Goal: Answer question/provide support: Share knowledge or assist other users

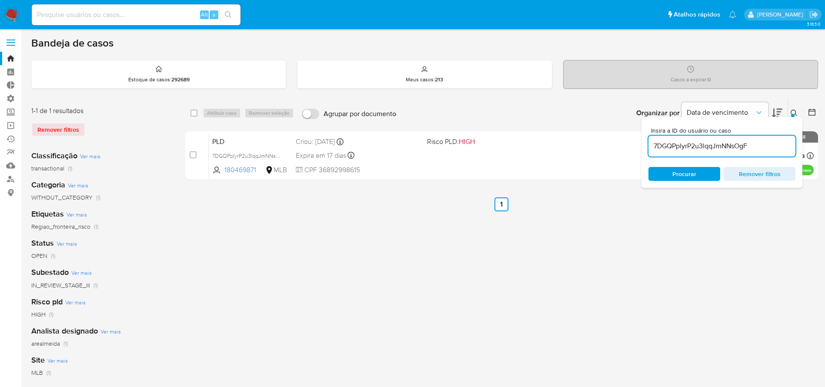
click at [503, 220] on div "select-all-cases-checkbox Atribuir caso Remover seleção Agrupar por documento O…" at bounding box center [501, 290] width 632 height 382
click at [13, 16] on img at bounding box center [11, 14] width 15 height 15
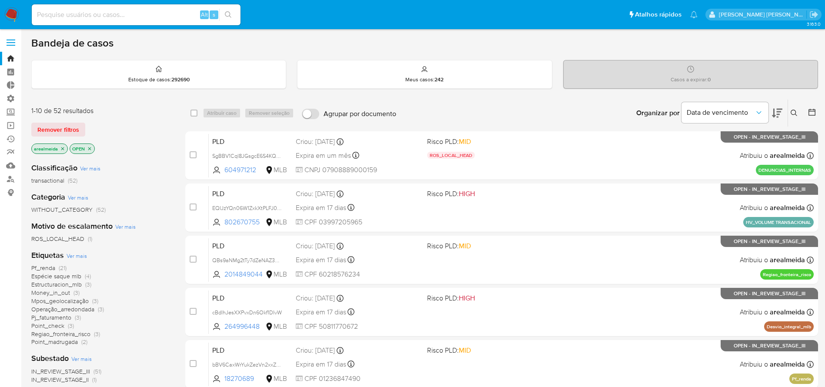
click at [62, 147] on icon "close-filter" at bounding box center [62, 148] width 3 height 3
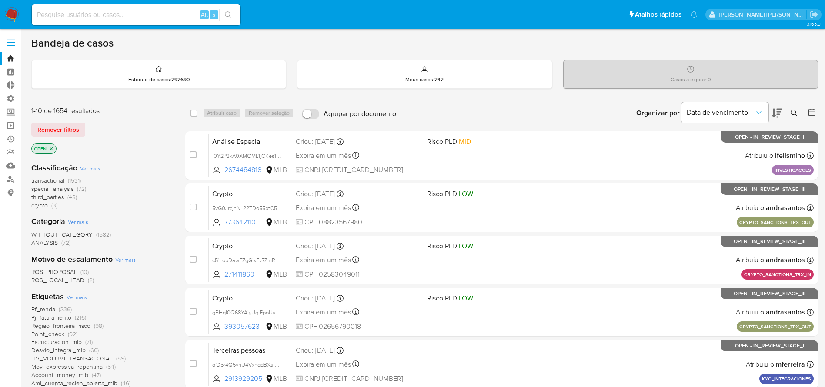
click at [53, 148] on icon "close-filter" at bounding box center [51, 148] width 5 height 5
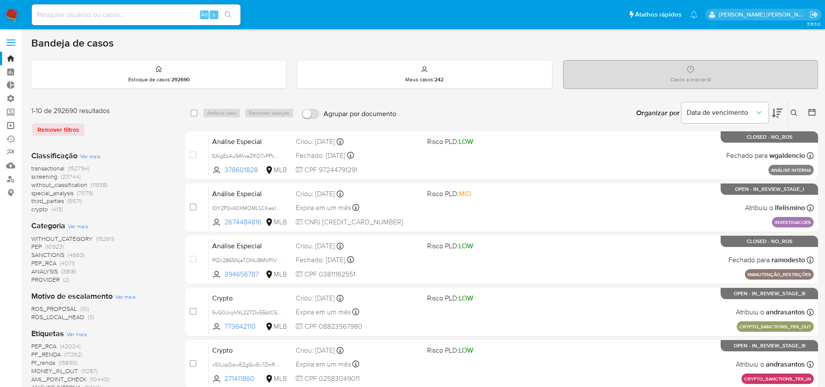
click at [11, 126] on link "Operações em massa" at bounding box center [51, 125] width 103 height 13
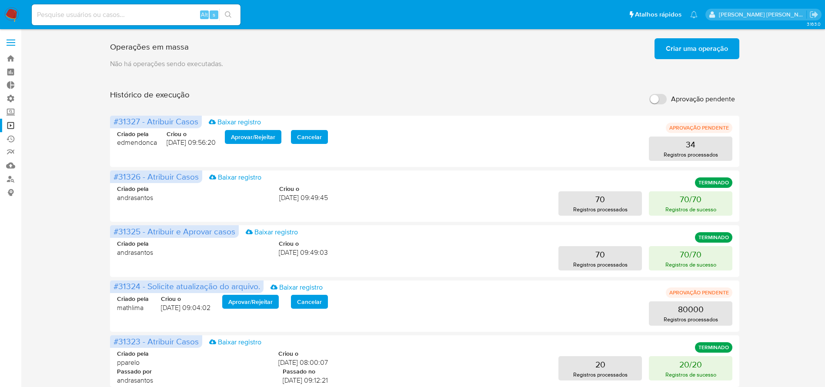
click at [682, 49] on span "Criar uma operação" at bounding box center [696, 48] width 62 height 19
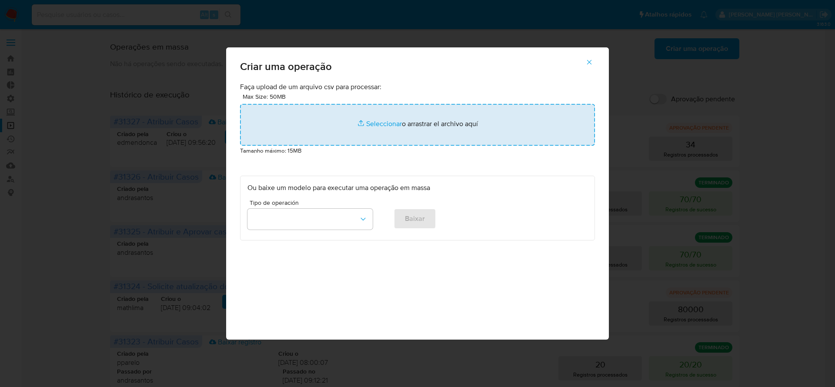
click at [402, 121] on input "file" at bounding box center [417, 125] width 355 height 42
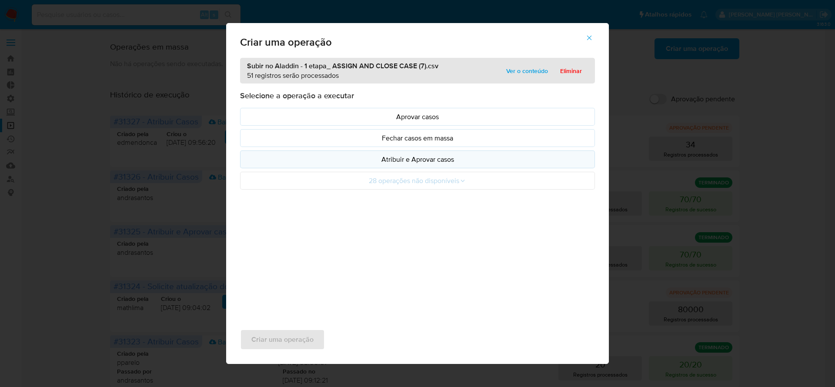
click at [397, 159] on p "Atribuir e Aprovar casos" at bounding box center [417, 159] width 340 height 10
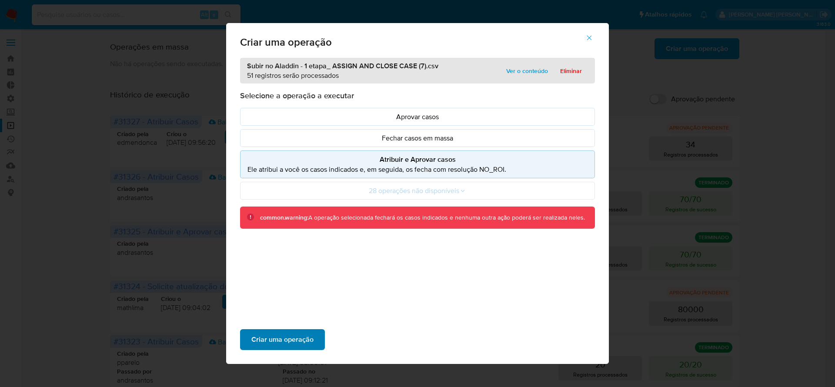
click at [299, 333] on span "Criar uma operação" at bounding box center [282, 339] width 62 height 19
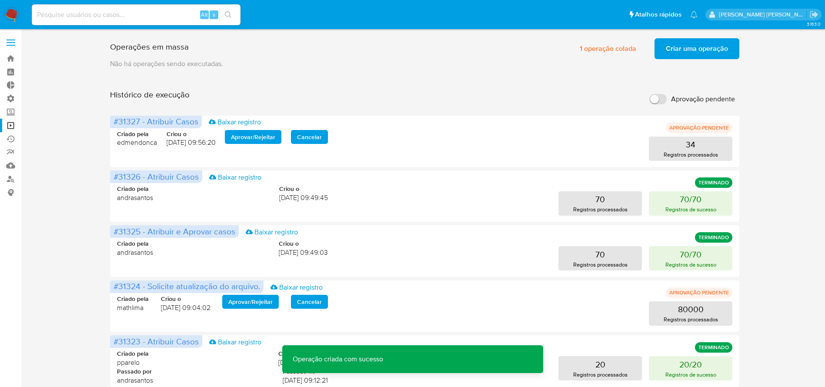
click at [677, 52] on span "Criar uma operação" at bounding box center [696, 48] width 62 height 19
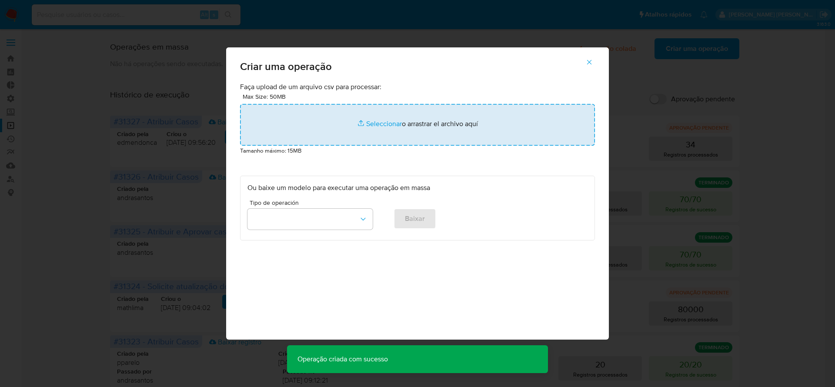
click at [443, 123] on input "file" at bounding box center [417, 125] width 355 height 42
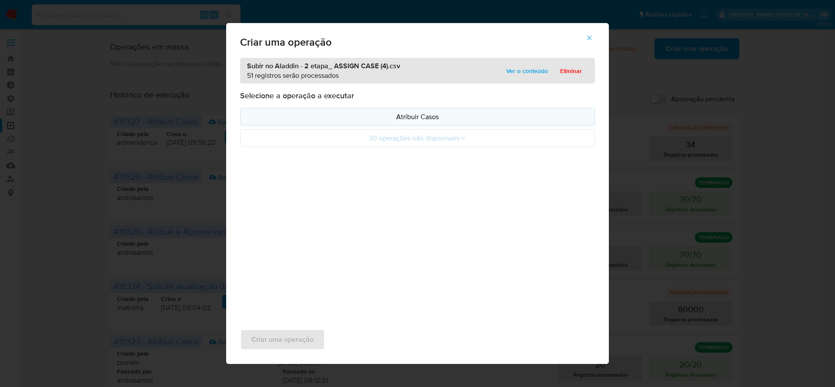
click at [406, 118] on p "Atribuir Casos" at bounding box center [417, 117] width 340 height 10
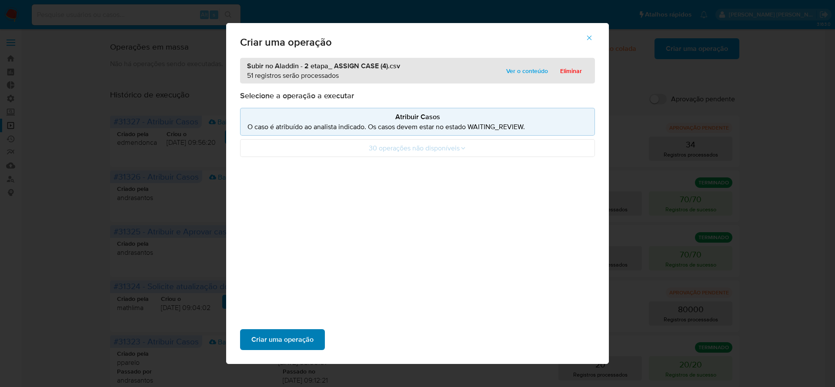
click at [288, 336] on span "Criar uma operação" at bounding box center [282, 339] width 62 height 19
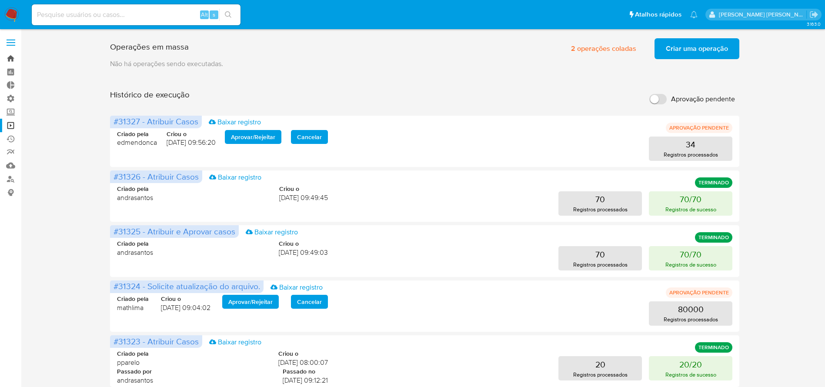
click at [13, 60] on link "Bandeja" at bounding box center [51, 58] width 103 height 13
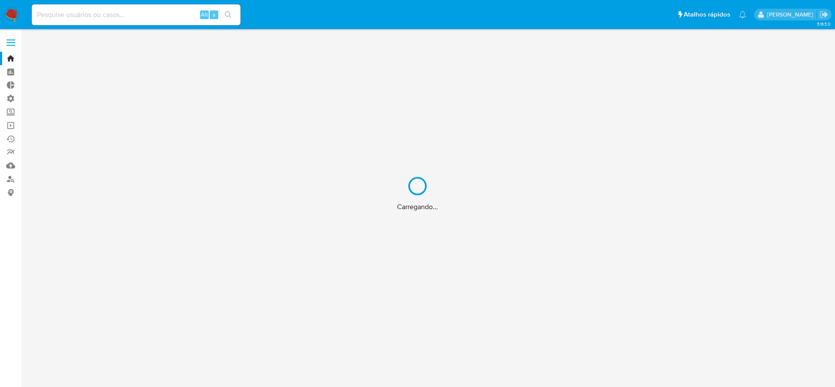
click at [139, 14] on div "Carregando..." at bounding box center [417, 193] width 835 height 387
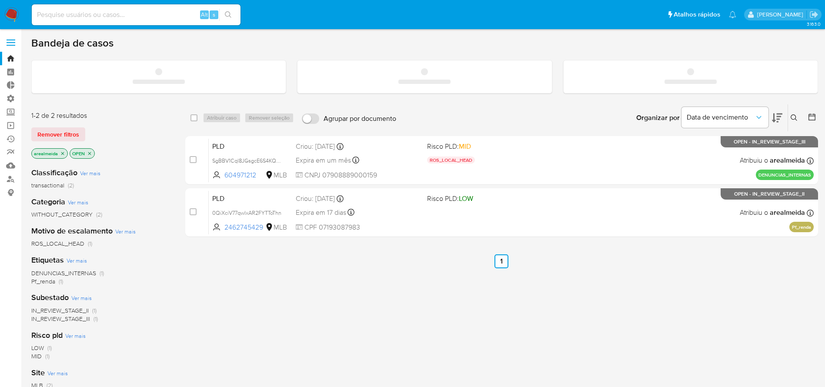
click at [82, 12] on input at bounding box center [136, 14] width 209 height 11
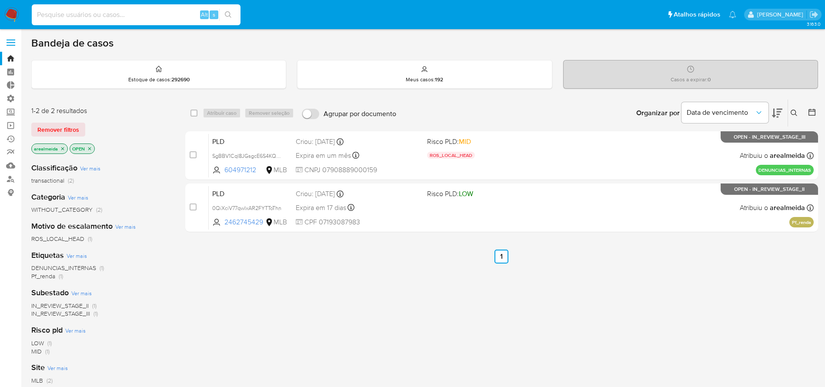
paste input "nOXcKnZuIijj1aUbPOg3pWNz"
type input "nOXcKnZuIijj1aUbPOg3pWNz"
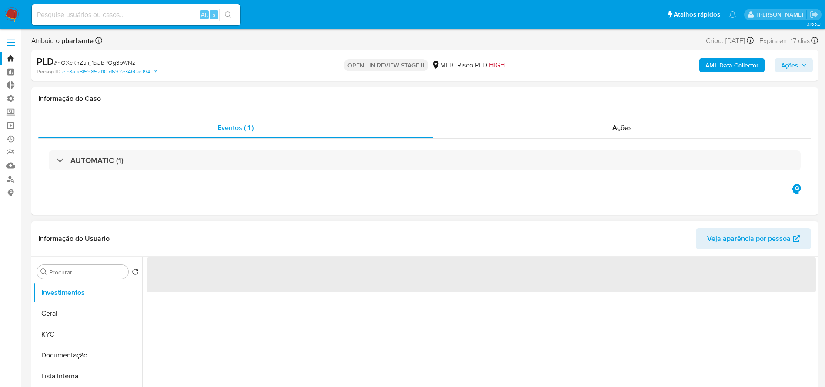
select select "10"
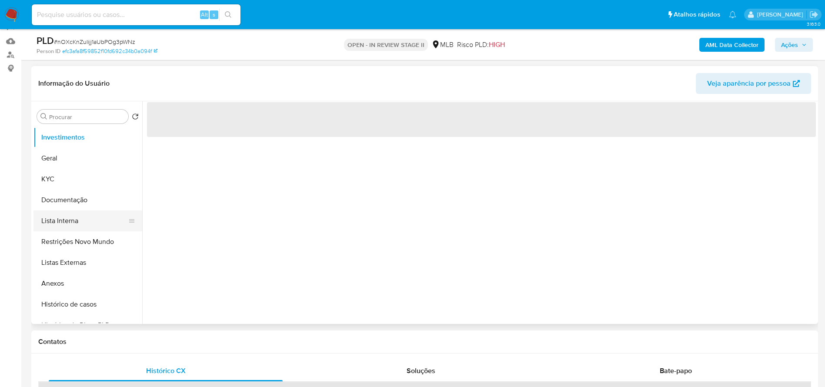
scroll to position [261, 0]
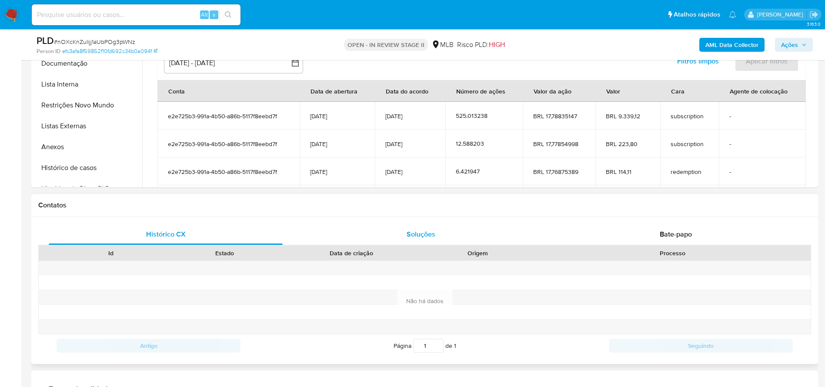
click at [414, 233] on span "Soluções" at bounding box center [420, 234] width 29 height 10
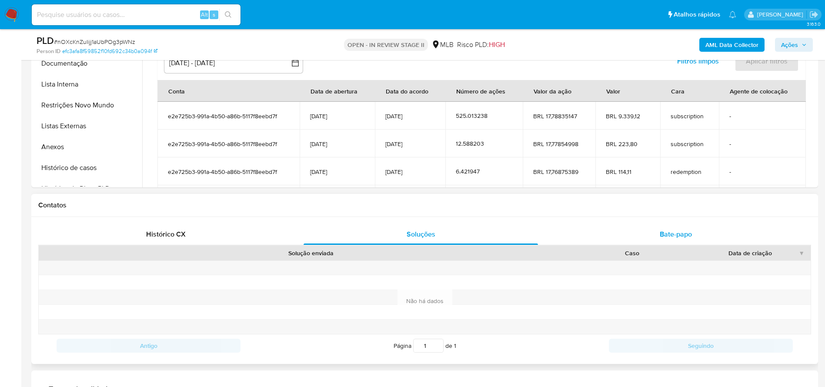
click at [670, 234] on span "Bate-papo" at bounding box center [675, 234] width 32 height 10
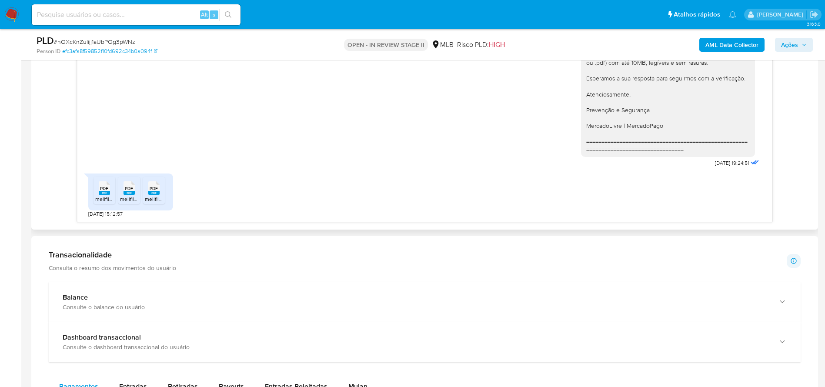
scroll to position [522, 0]
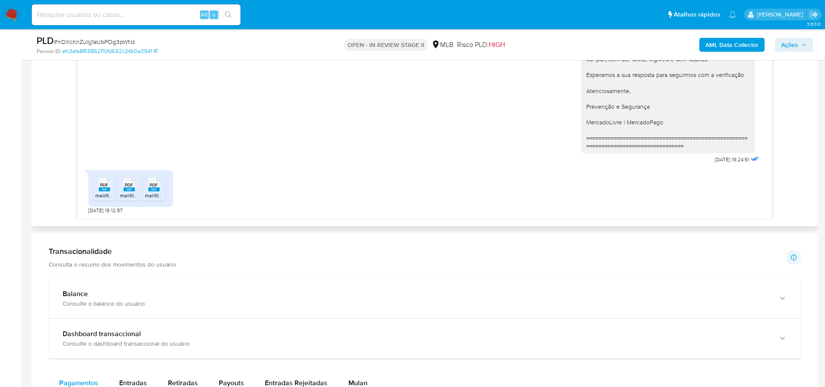
click at [103, 181] on icon at bounding box center [104, 184] width 11 height 13
click at [127, 182] on span "PDF" at bounding box center [129, 185] width 8 height 6
click at [160, 185] on div "PDF PDF" at bounding box center [154, 183] width 18 height 17
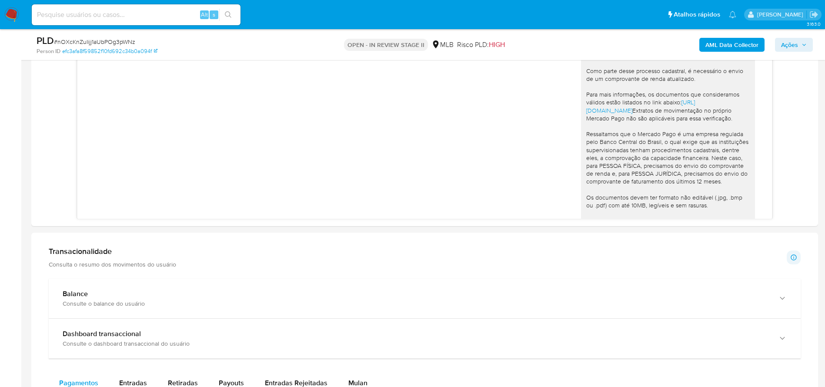
click at [12, 13] on img at bounding box center [11, 14] width 15 height 15
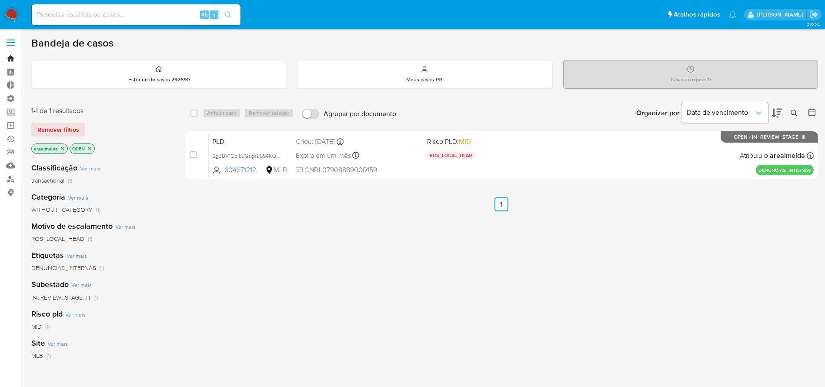
click at [8, 57] on link "Bandeja" at bounding box center [51, 58] width 103 height 13
click at [162, 16] on input at bounding box center [136, 14] width 209 height 11
paste input "1YMqJFNnjGELlRCChctbPWWh"
type input "1YMqJFNnjGELlRCChctbPWWh"
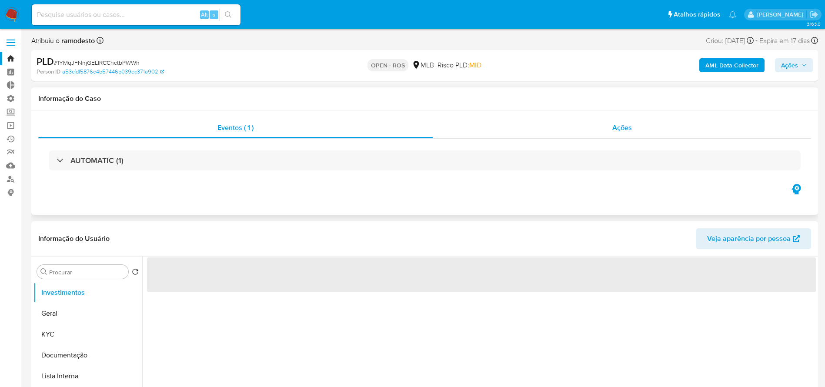
select select "10"
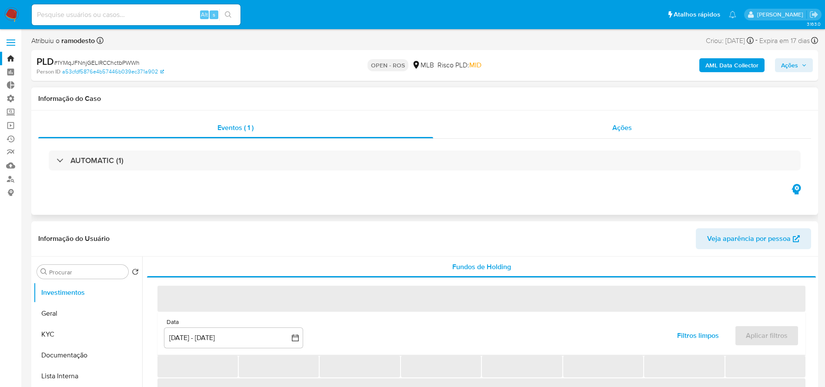
click at [612, 128] on span "Ações" at bounding box center [622, 128] width 20 height 10
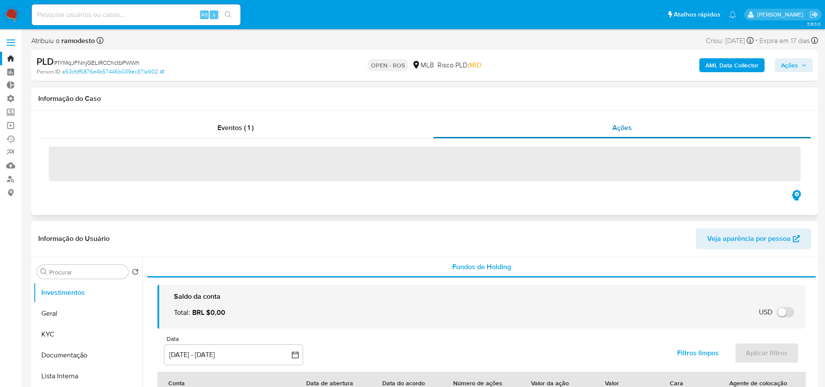
click at [616, 128] on span "Ações" at bounding box center [622, 128] width 20 height 10
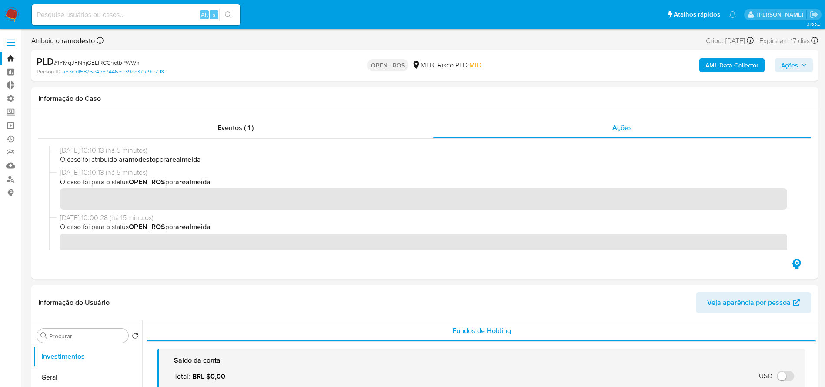
click at [3, 15] on nav "Pausado Ver notificaciones Alt s Atalhos rápidos Presiona las siguientes teclas…" at bounding box center [412, 14] width 825 height 29
click at [10, 12] on img at bounding box center [11, 14] width 15 height 15
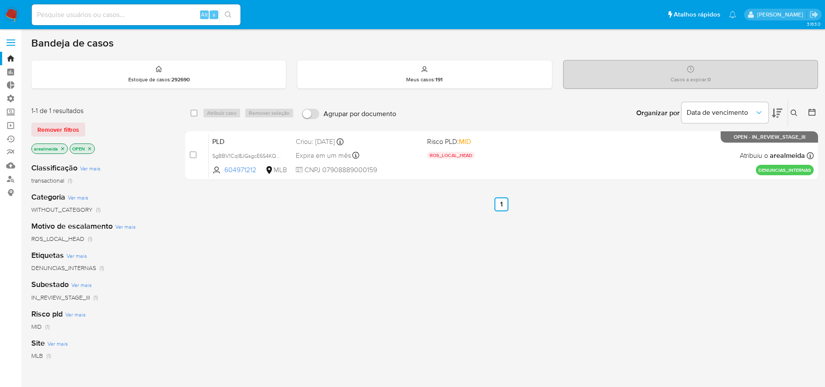
click at [63, 148] on icon "close-filter" at bounding box center [62, 148] width 3 height 3
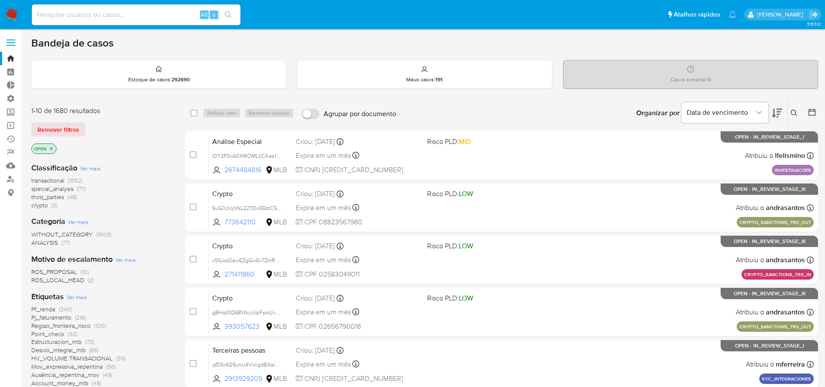
click at [51, 149] on icon "close-filter" at bounding box center [51, 148] width 3 height 3
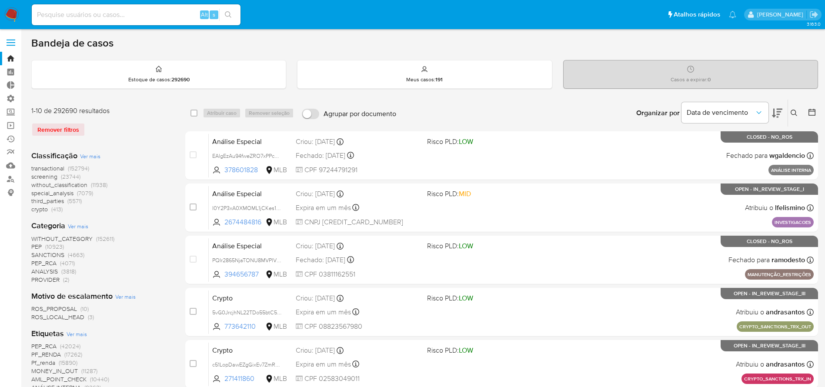
click at [96, 20] on input at bounding box center [136, 14] width 209 height 11
paste input "SgBBV1Cql8JGsgcE6S4KQiHZ"
type input "SgBBV1Cql8JGsgcE6S4KQiHZ"
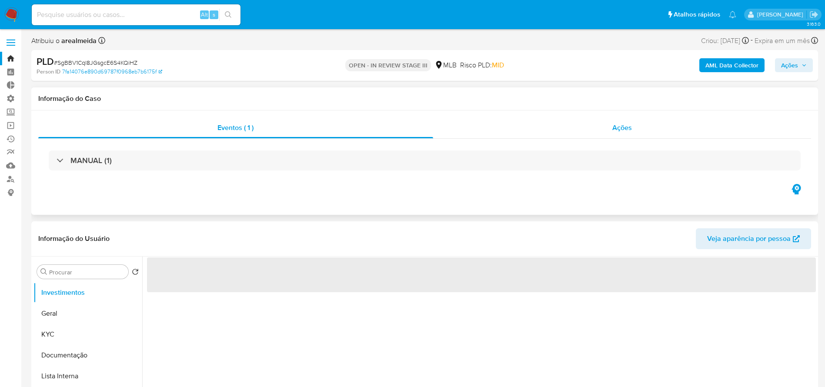
select select "10"
click at [608, 128] on div "Ações" at bounding box center [622, 127] width 378 height 21
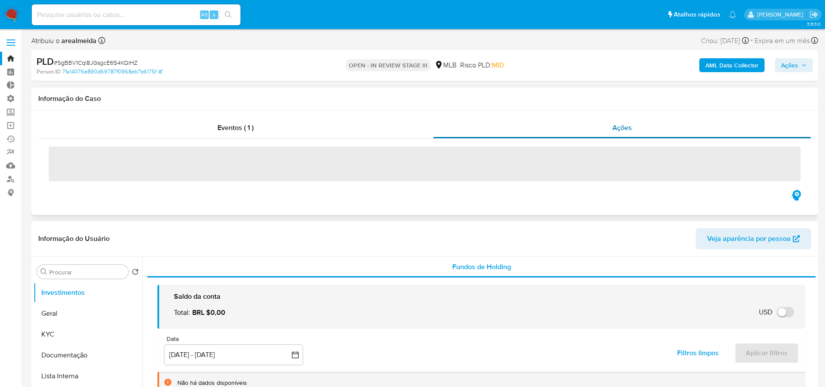
click at [616, 130] on span "Ações" at bounding box center [622, 128] width 20 height 10
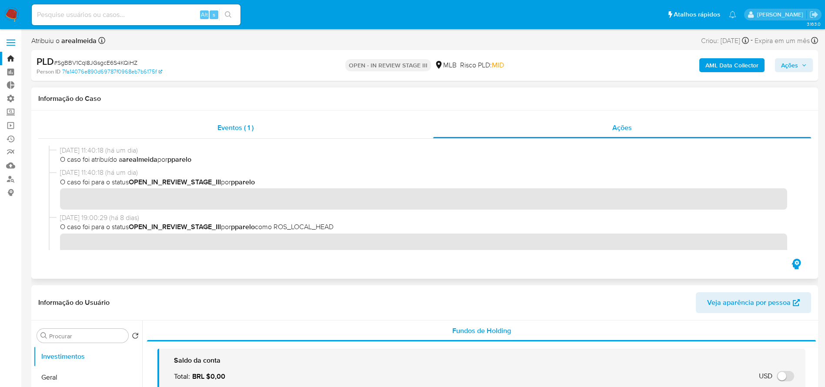
click at [240, 124] on span "Eventos ( 1 )" at bounding box center [235, 128] width 36 height 10
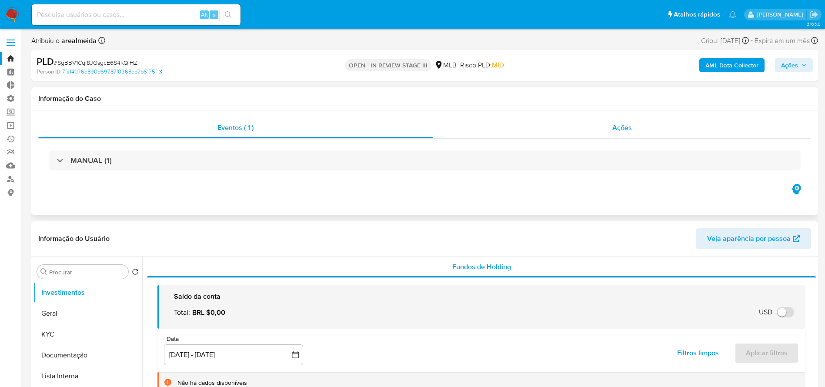
click at [637, 132] on div "Ações" at bounding box center [622, 127] width 378 height 21
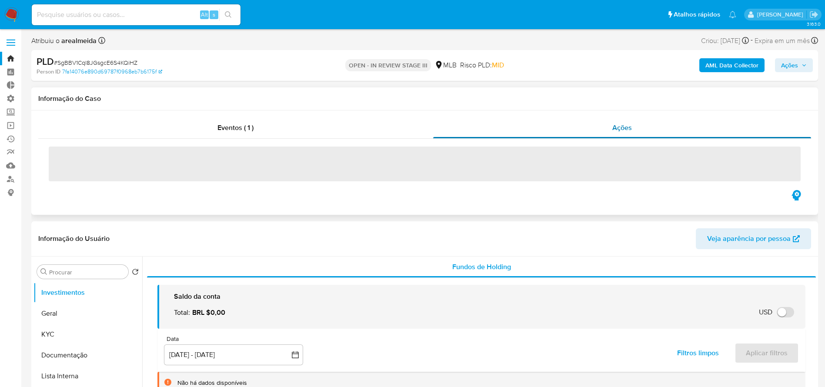
click at [624, 126] on span "Ações" at bounding box center [622, 128] width 20 height 10
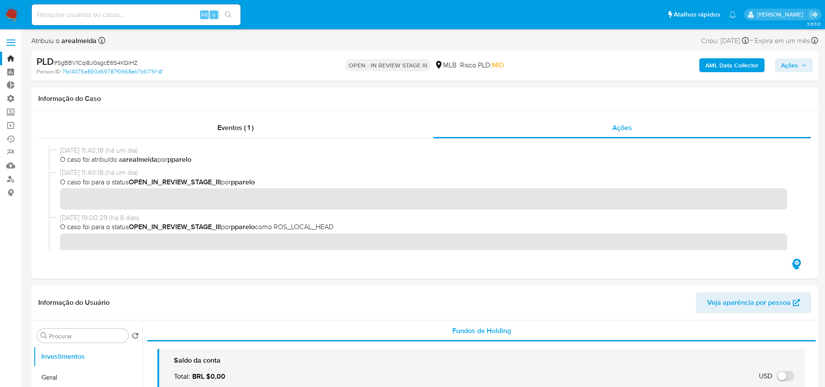
click at [806, 65] on button "Ações" at bounding box center [794, 65] width 38 height 14
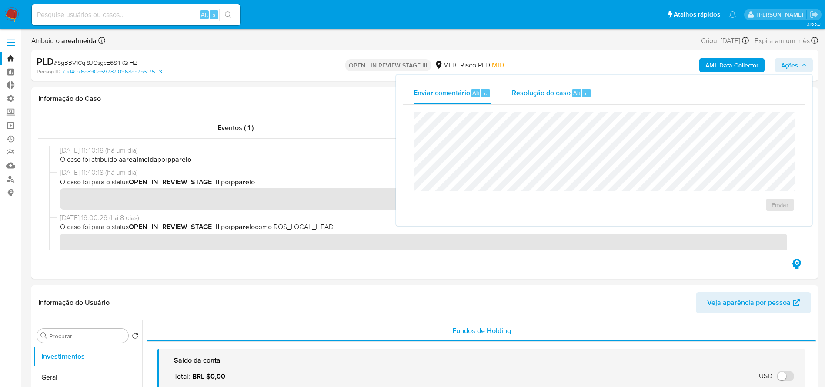
click at [539, 92] on span "Resolução do caso" at bounding box center [541, 93] width 59 height 10
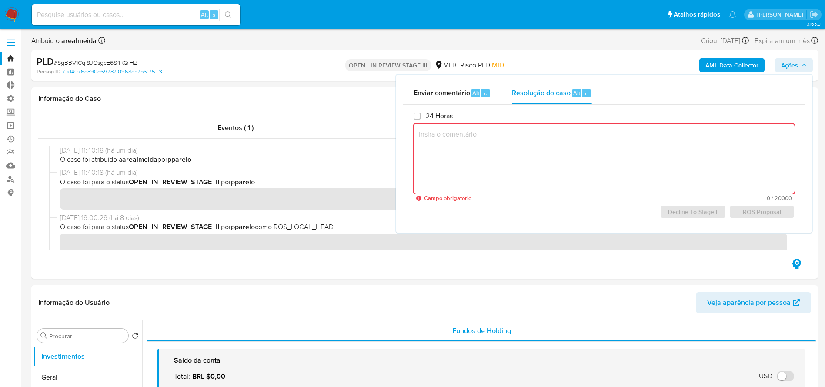
click at [445, 131] on textarea at bounding box center [603, 159] width 381 height 70
paste textarea "Favorável ao reporte ao COAF a manutenção do relacionamento e a inclusão do nom…"
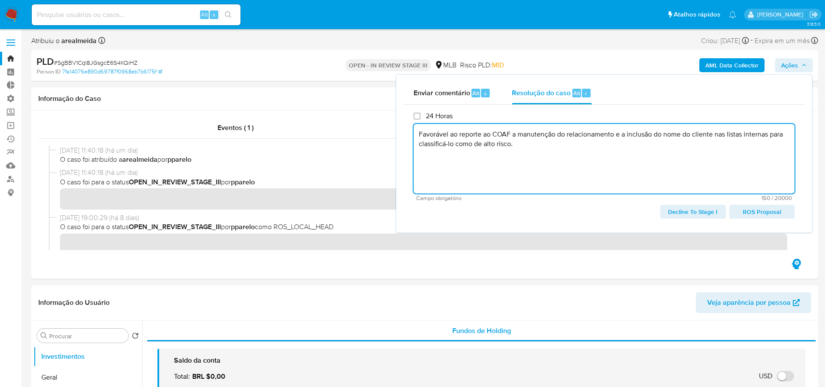
click at [755, 213] on span "ROS Proposal" at bounding box center [761, 212] width 53 height 12
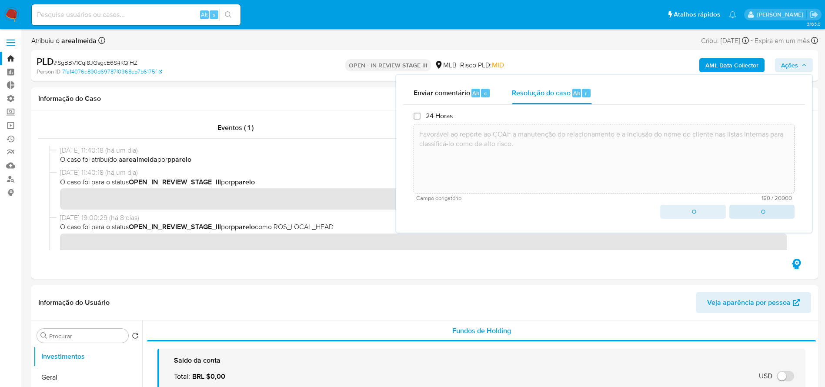
type textarea "Favorável ao reporte ao COAF a manutenção do relacionamento e a inclusão do nom…"
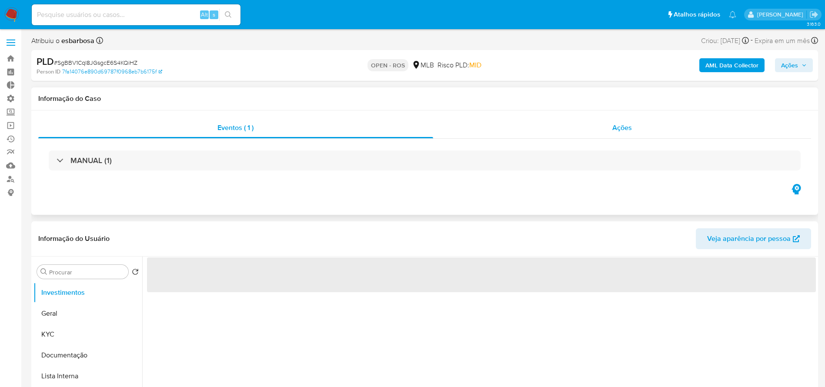
select select "10"
click at [614, 126] on span "Ações" at bounding box center [622, 128] width 20 height 10
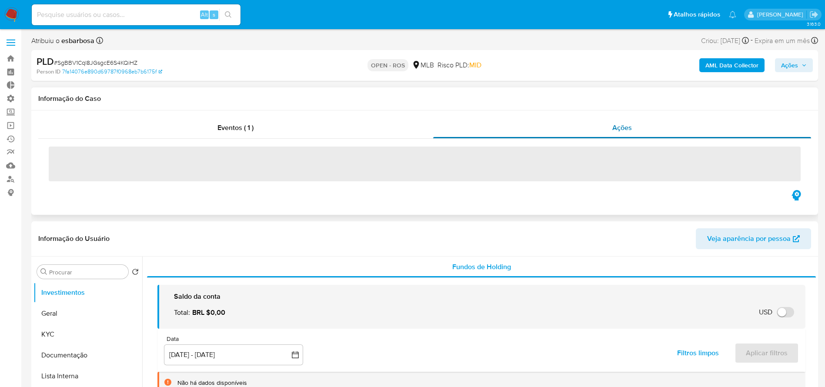
click at [616, 128] on span "Ações" at bounding box center [622, 128] width 20 height 10
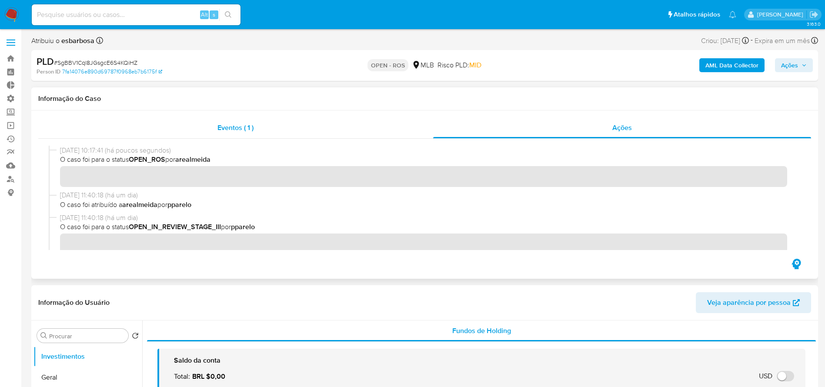
click at [244, 128] on span "Eventos ( 1 )" at bounding box center [235, 128] width 36 height 10
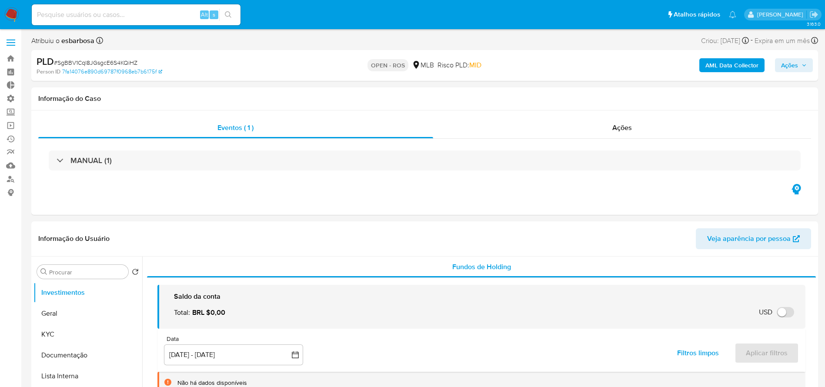
click at [11, 11] on img at bounding box center [11, 14] width 15 height 15
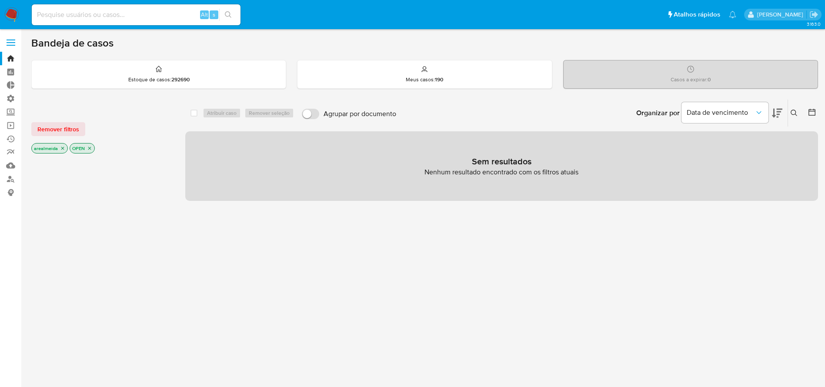
click at [59, 145] on p "arealmeida" at bounding box center [50, 148] width 36 height 10
click at [63, 148] on icon "close-filter" at bounding box center [62, 148] width 5 height 5
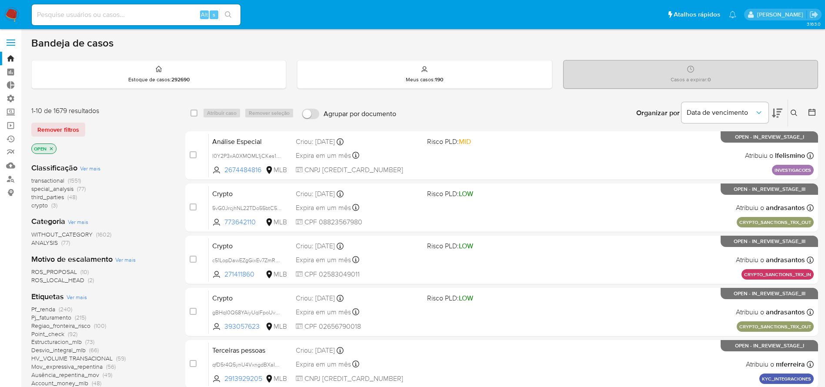
click at [52, 147] on icon "close-filter" at bounding box center [51, 148] width 5 height 5
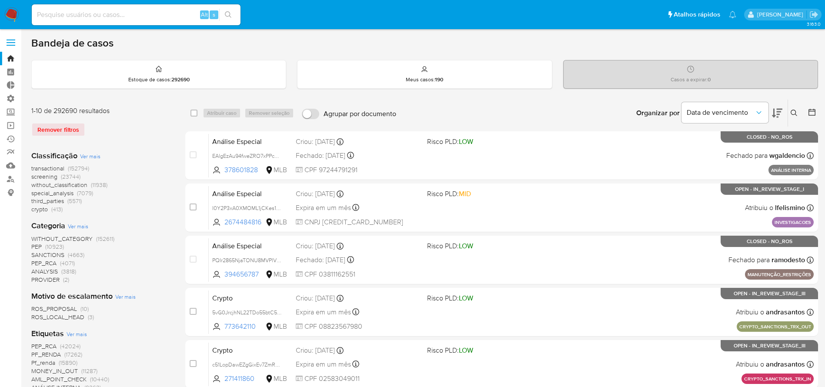
click at [794, 111] on icon at bounding box center [793, 113] width 7 height 7
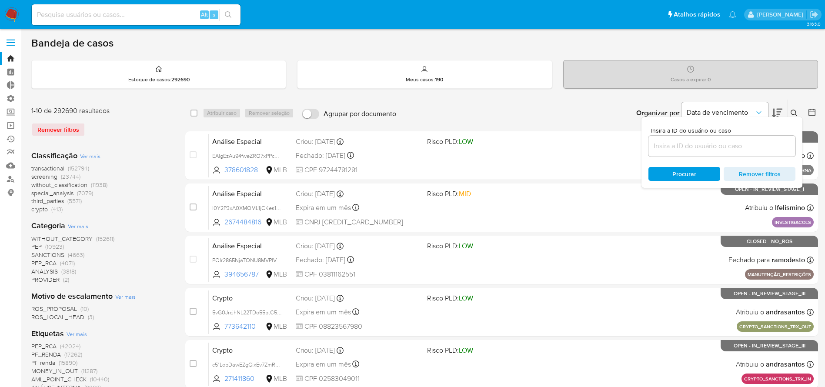
drag, startPoint x: 670, startPoint y: 140, endPoint x: 672, endPoint y: 146, distance: 6.6
click at [670, 140] on input at bounding box center [721, 145] width 147 height 11
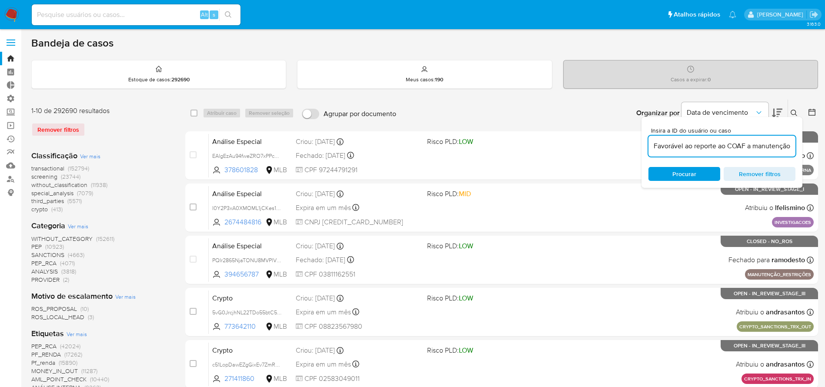
scroll to position [0, 241]
type input "Favorável ao reporte ao COAF a manutenção do relacionamento e a inclusão do nom…"
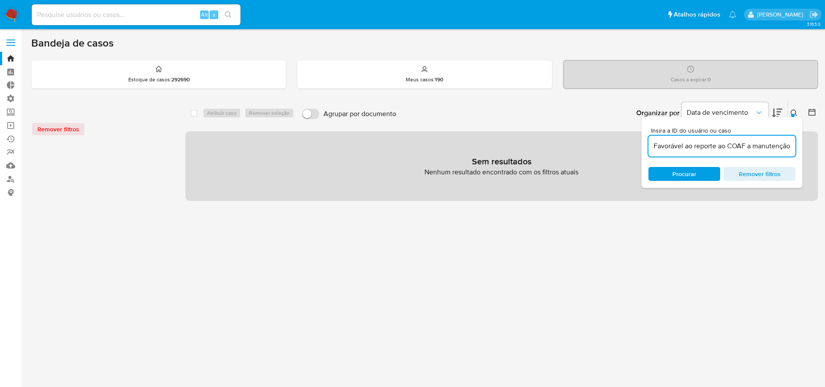
drag, startPoint x: 131, startPoint y: 222, endPoint x: 305, endPoint y: 213, distance: 173.6
click at [131, 222] on div at bounding box center [101, 291] width 140 height 296
click at [719, 153] on div "Favorável ao reporte ao COAF a manutenção do relacionamento e a inclusão do nom…" at bounding box center [721, 146] width 147 height 21
click at [719, 146] on input "Favorável ao reporte ao COAF a manutenção do relacionamento e a inclusão do nom…" at bounding box center [721, 145] width 147 height 11
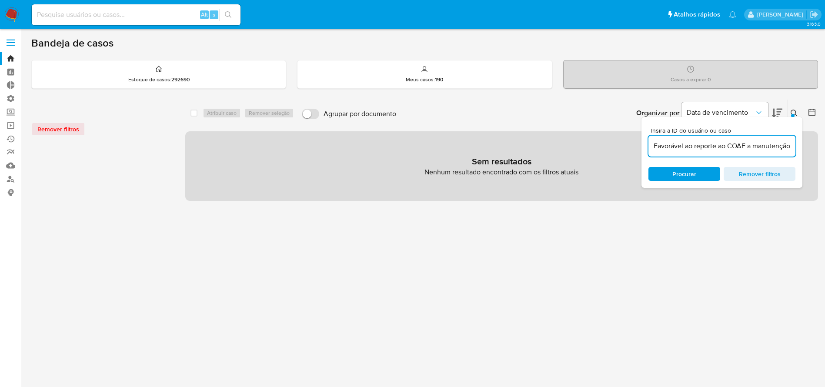
click at [719, 146] on input "Favorável ao reporte ao COAF a manutenção do relacionamento e a inclusão do nom…" at bounding box center [721, 145] width 147 height 11
paste input "SgBBV1Cql8JGsgcE6S4KQiHZ"
type input "SgBBV1Cql8JGsgcE6S4KQiHZ"
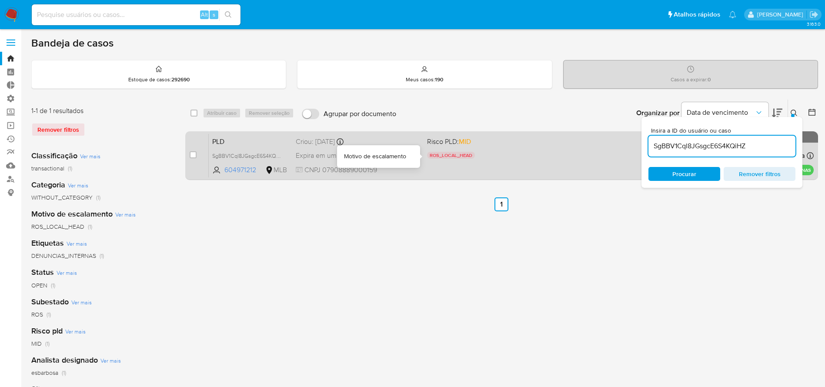
click at [479, 149] on div "PLD SgBBV1Cql8JGsgcE6S4KQiHZ 604971212 MLB Risco PLD: MID ROS_LOCAL_HEAD Motivo…" at bounding box center [511, 155] width 605 height 44
click at [191, 155] on input "checkbox" at bounding box center [193, 154] width 7 height 7
checkbox input "true"
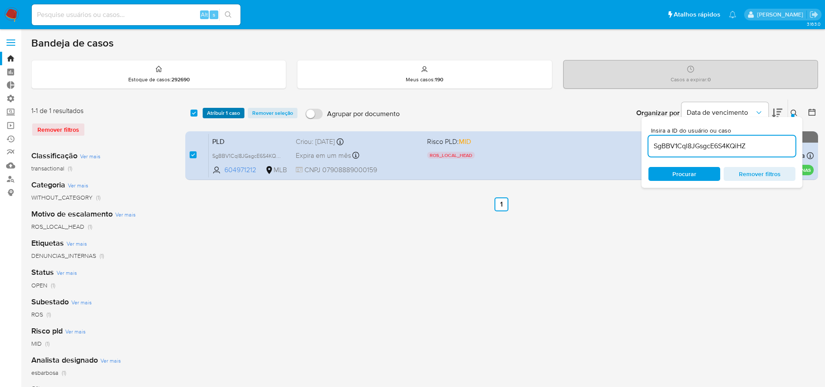
click at [230, 113] on span "Atribuir 1 caso" at bounding box center [223, 113] width 33 height 9
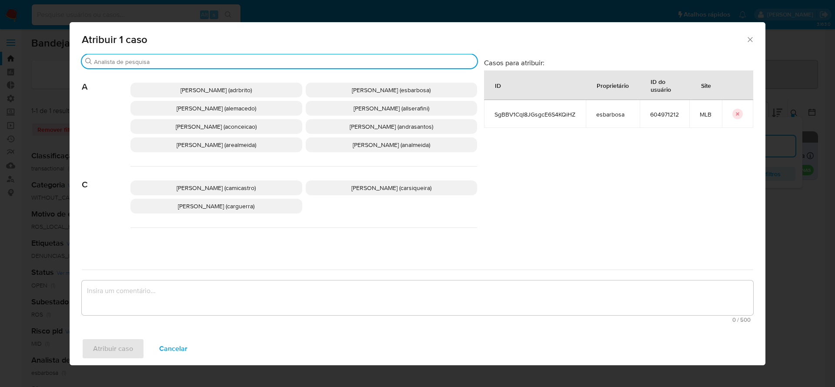
click at [209, 60] on input "Buscar" at bounding box center [283, 62] width 379 height 8
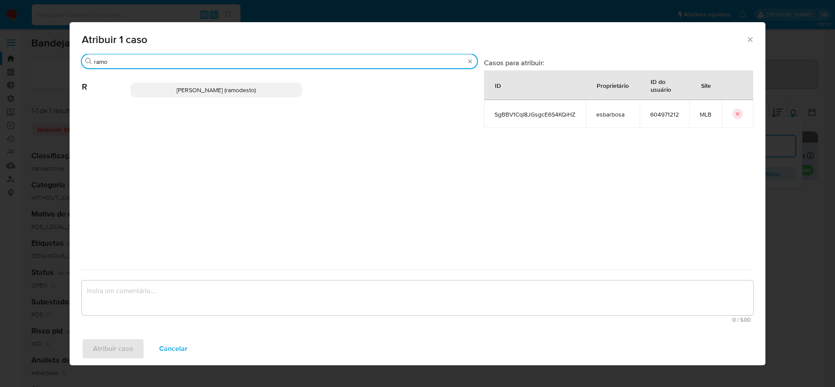
type input "ramo"
click at [197, 89] on span "Rafael Modesto Dos Santos (ramodesto)" at bounding box center [215, 90] width 79 height 9
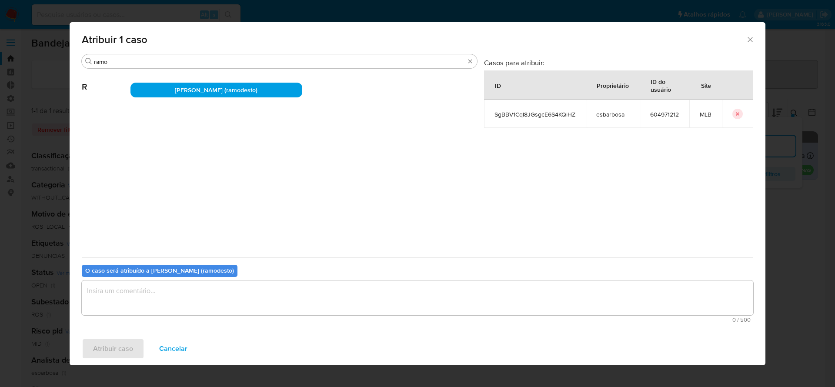
click at [163, 313] on textarea "assign-modal" at bounding box center [417, 297] width 671 height 35
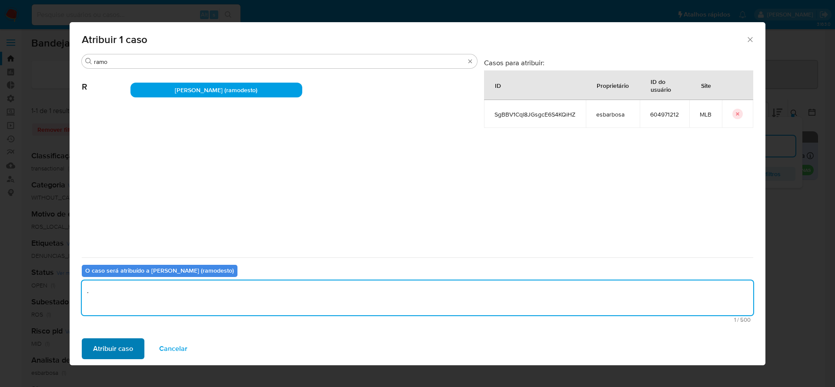
type textarea "."
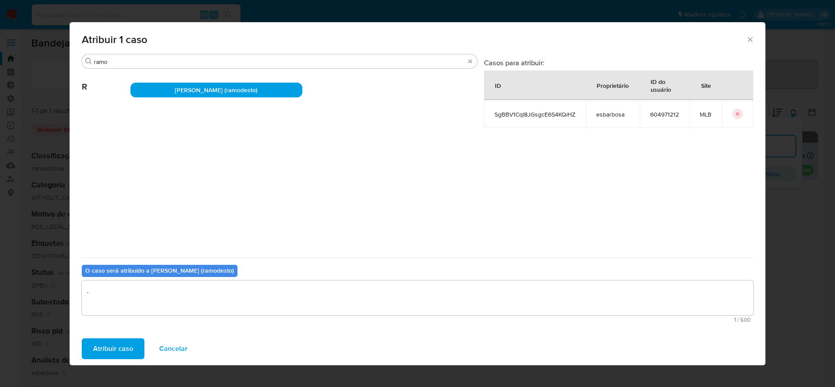
click at [112, 349] on span "Atribuir caso" at bounding box center [113, 348] width 40 height 19
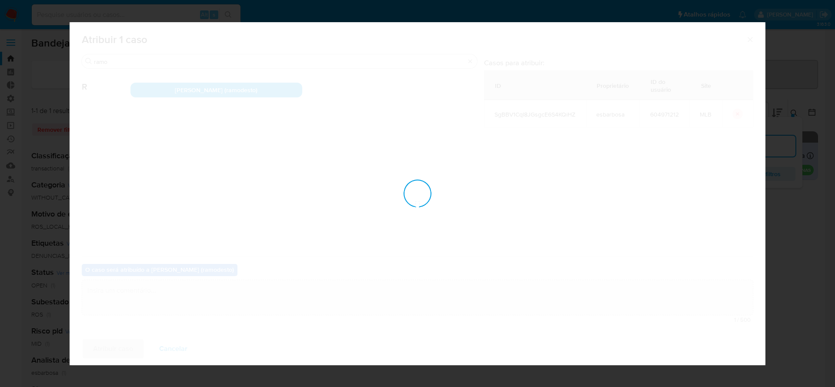
checkbox input "false"
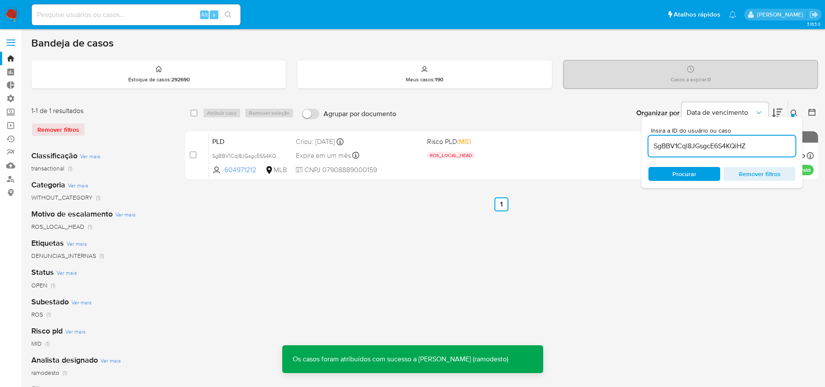
click at [11, 9] on img at bounding box center [11, 14] width 15 height 15
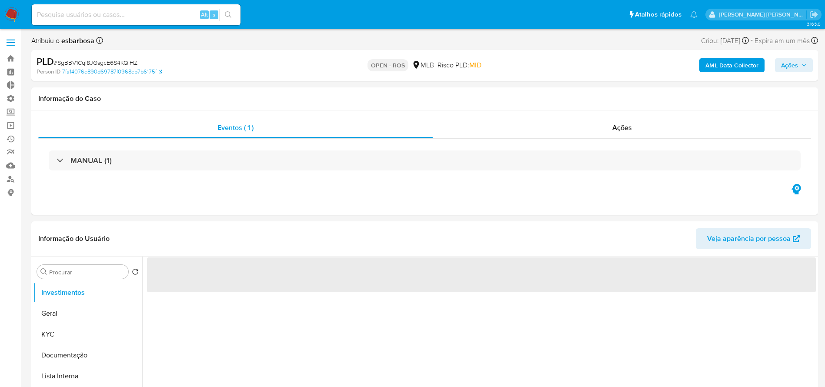
select select "10"
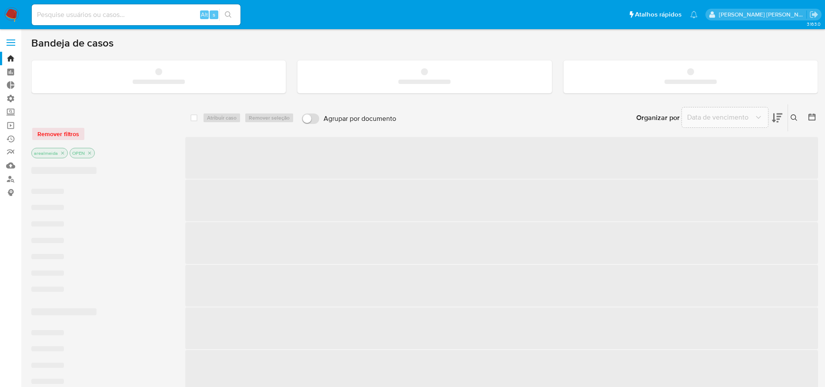
click at [150, 18] on input at bounding box center [136, 14] width 209 height 11
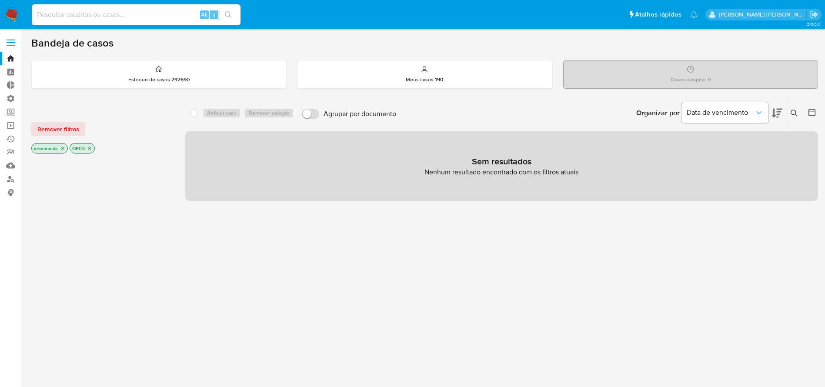
click at [62, 147] on icon "close-filter" at bounding box center [62, 148] width 5 height 5
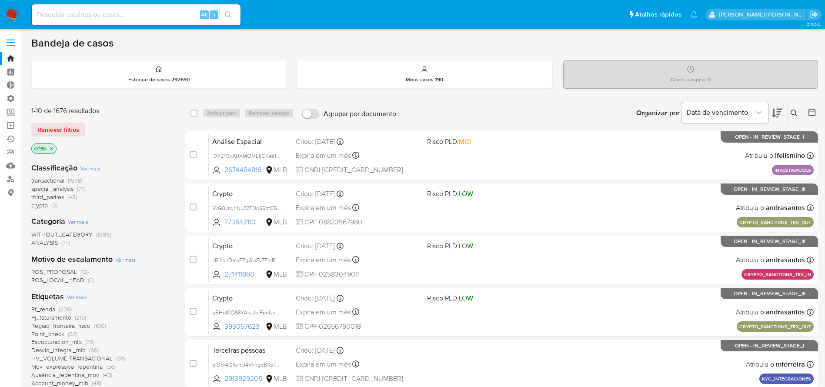
click at [52, 146] on icon "close-filter" at bounding box center [51, 148] width 5 height 5
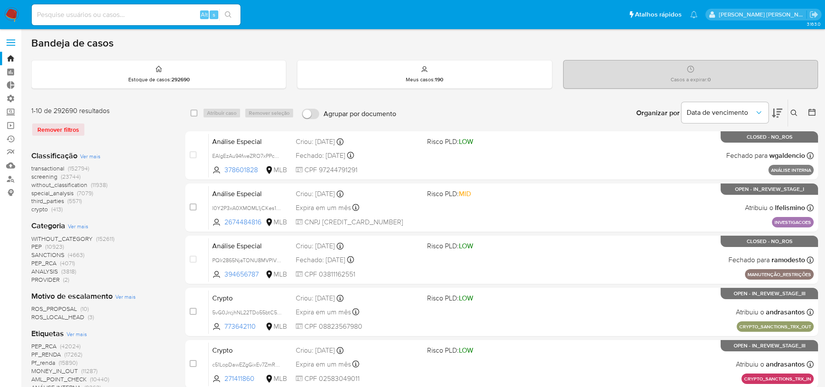
click at [83, 21] on div "Alt s" at bounding box center [136, 14] width 209 height 21
click at [87, 9] on input at bounding box center [136, 14] width 209 height 11
paste input "SgBBV1Cql8JGsgcE6S4KQiHZ"
type input "SgBBV1Cql8JGsgcE6S4KQiHZ"
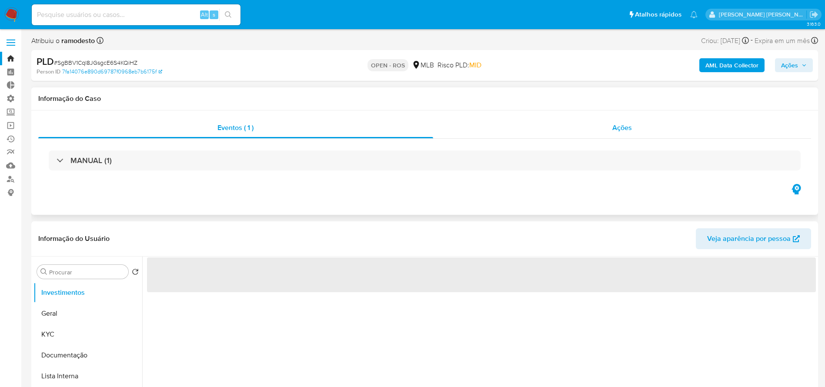
click at [618, 126] on span "Ações" at bounding box center [622, 128] width 20 height 10
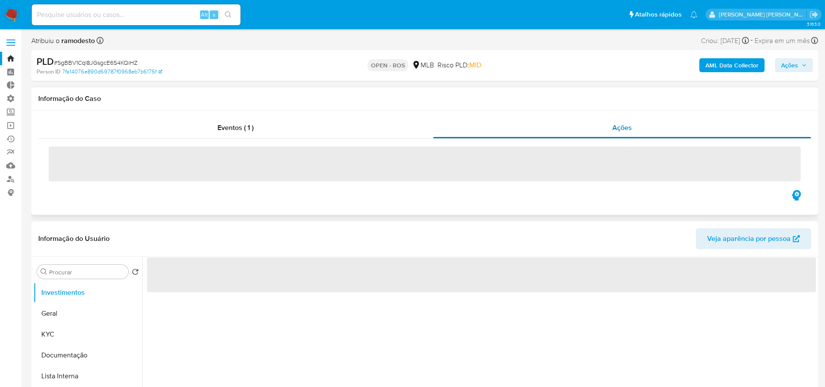
select select "10"
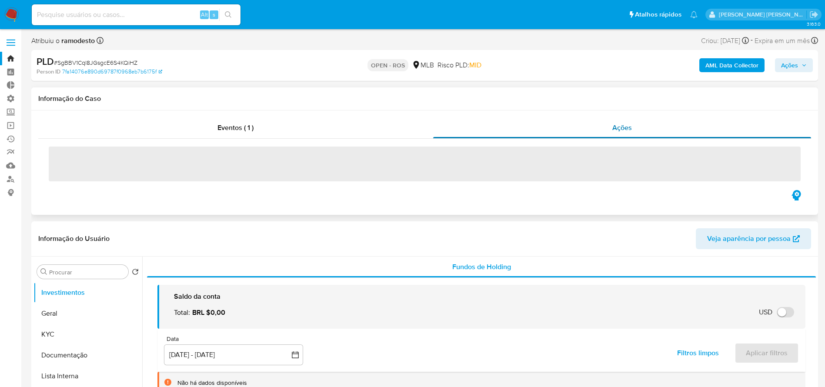
click at [618, 126] on span "Ações" at bounding box center [622, 128] width 20 height 10
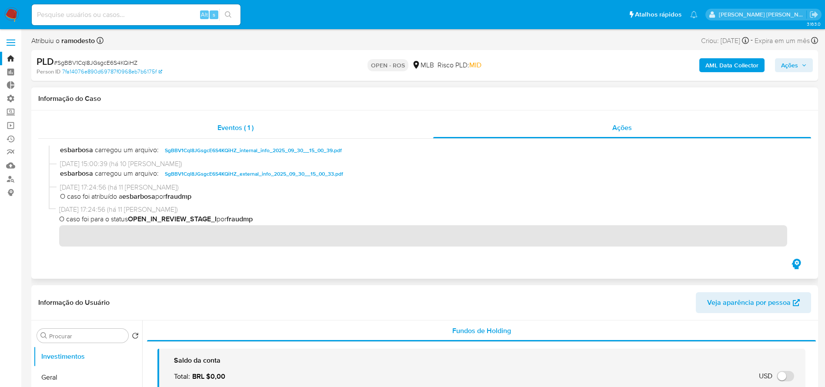
click at [233, 130] on span "Eventos ( 1 )" at bounding box center [235, 128] width 36 height 10
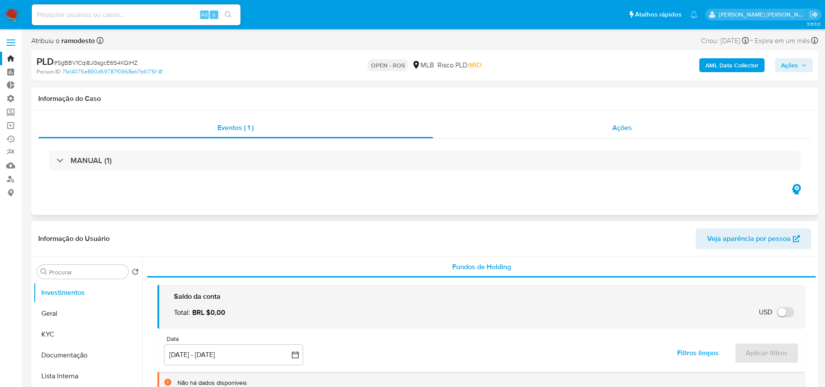
click at [615, 130] on span "Ações" at bounding box center [622, 128] width 20 height 10
